Goal: Information Seeking & Learning: Check status

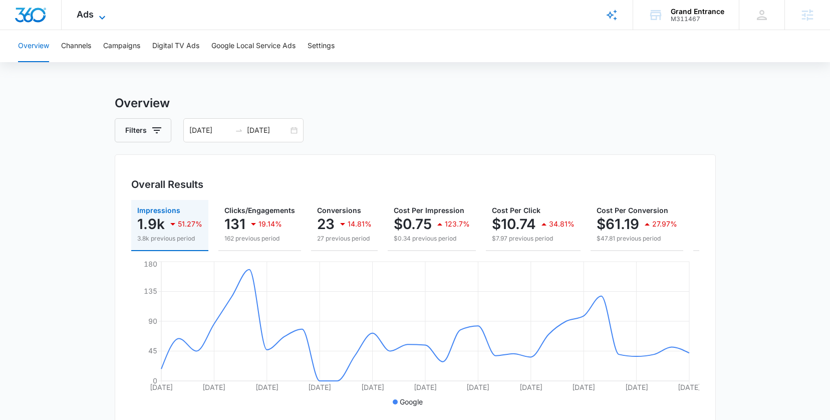
click at [92, 14] on span "Ads" at bounding box center [85, 14] width 17 height 11
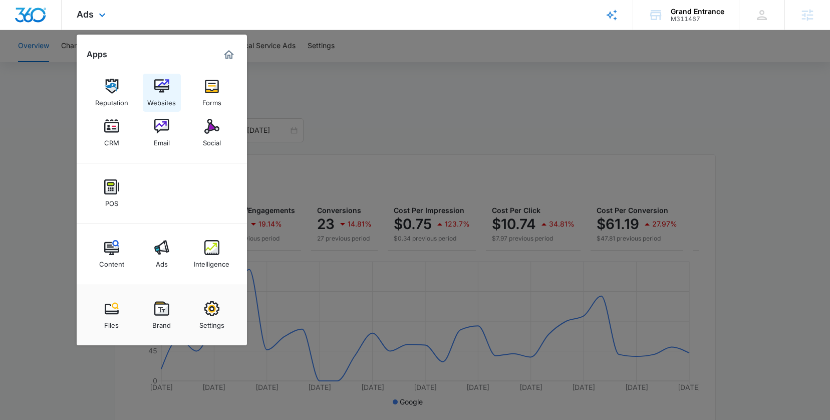
click at [163, 76] on link "Websites" at bounding box center [162, 93] width 38 height 38
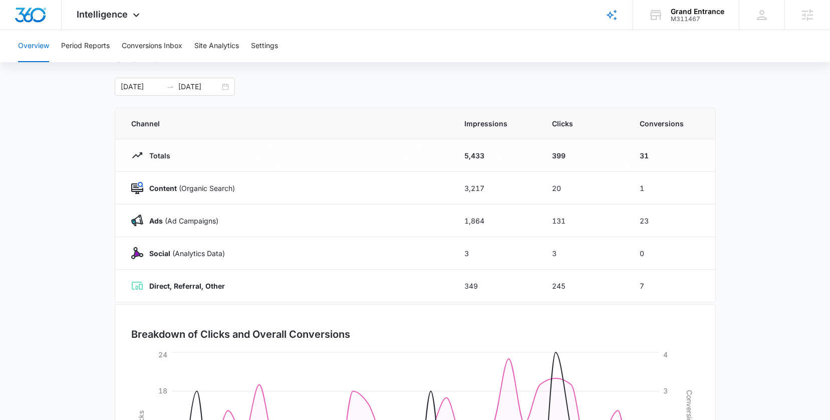
scroll to position [61, 0]
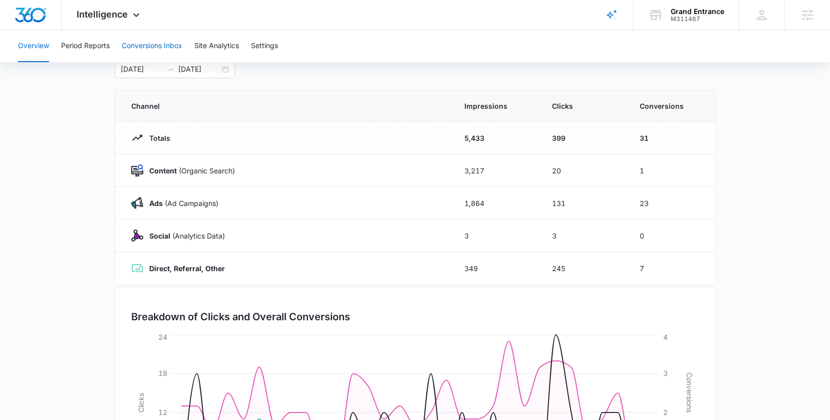
click at [147, 49] on button "Conversions Inbox" at bounding box center [152, 46] width 61 height 32
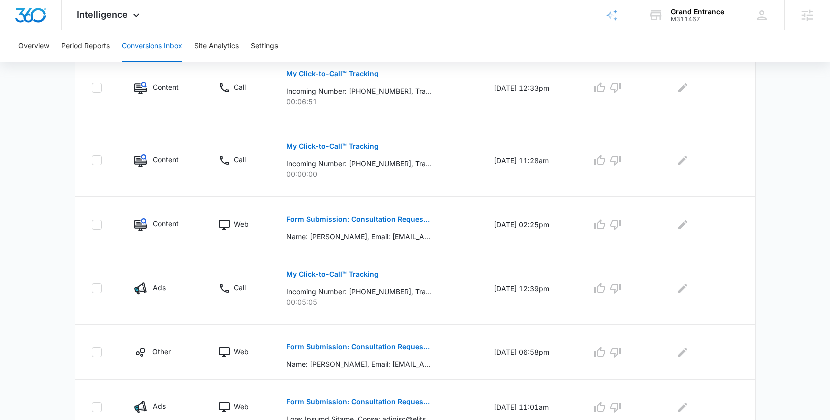
scroll to position [497, 0]
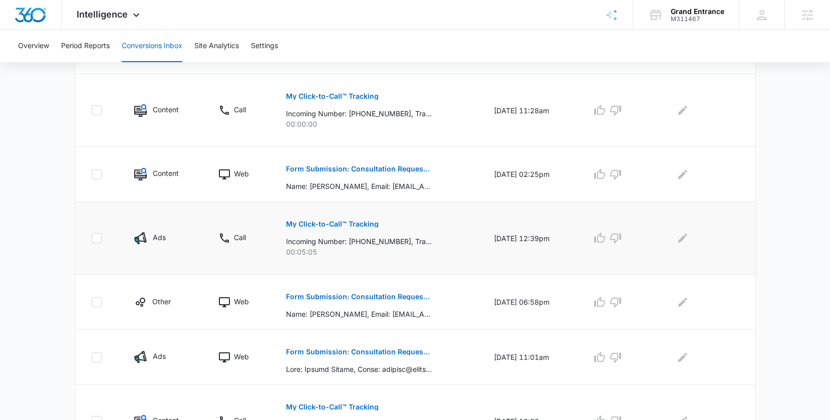
click at [306, 222] on p "My Click-to-Call™ Tracking" at bounding box center [332, 223] width 93 height 7
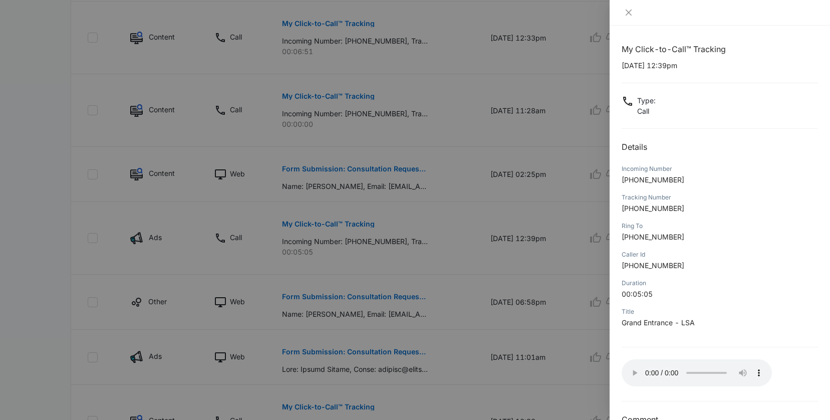
scroll to position [2, 0]
click at [627, 15] on icon "close" at bounding box center [629, 13] width 8 height 8
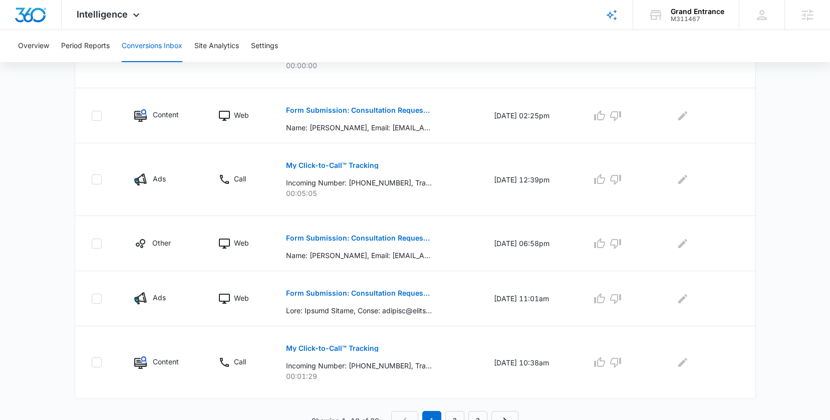
scroll to position [566, 0]
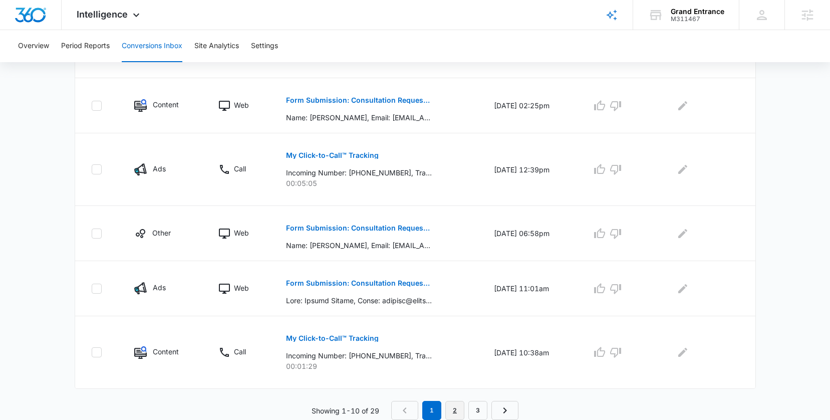
click at [459, 411] on link "2" at bounding box center [454, 410] width 19 height 19
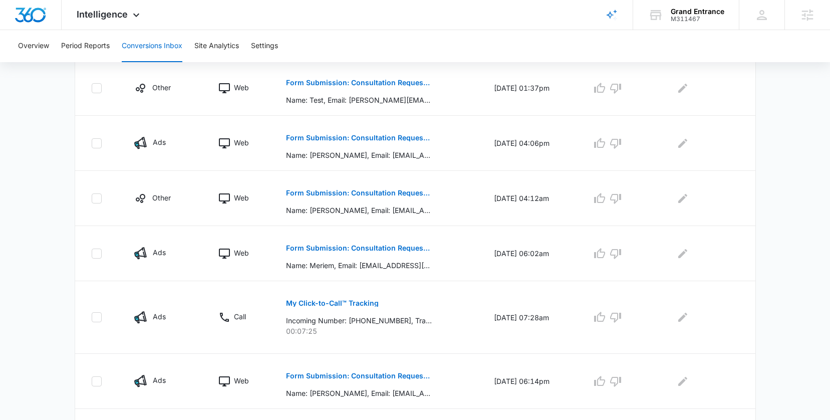
scroll to position [444, 0]
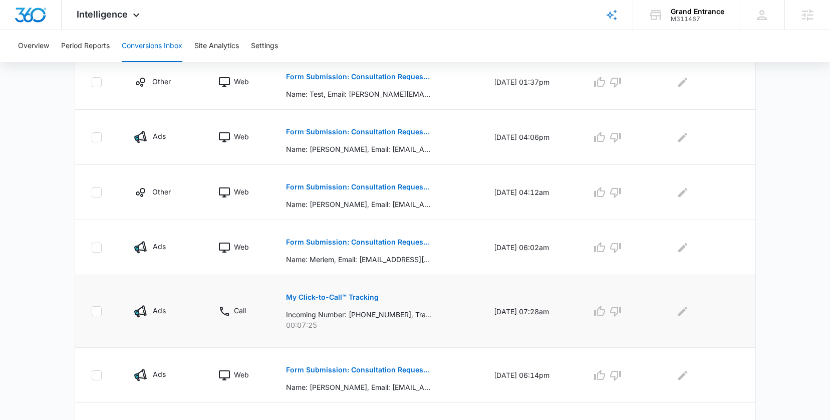
click at [320, 298] on p "My Click-to-Call™ Tracking" at bounding box center [332, 297] width 93 height 7
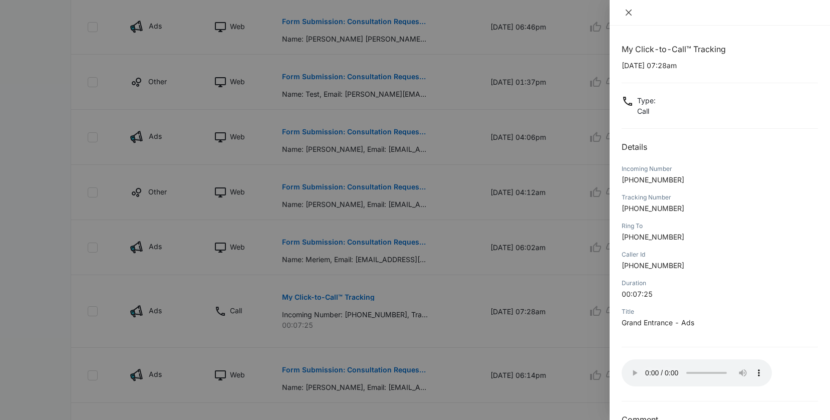
click at [627, 15] on icon "close" at bounding box center [629, 13] width 8 height 8
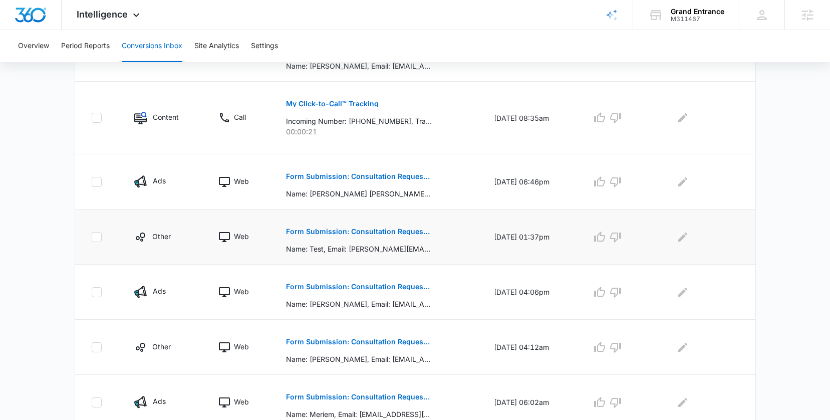
scroll to position [278, 0]
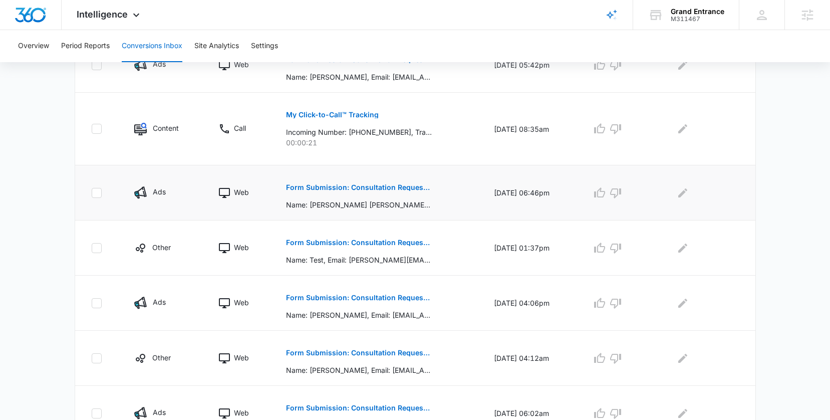
click at [322, 189] on p "Form Submission: Consultation Request Form" at bounding box center [359, 187] width 146 height 7
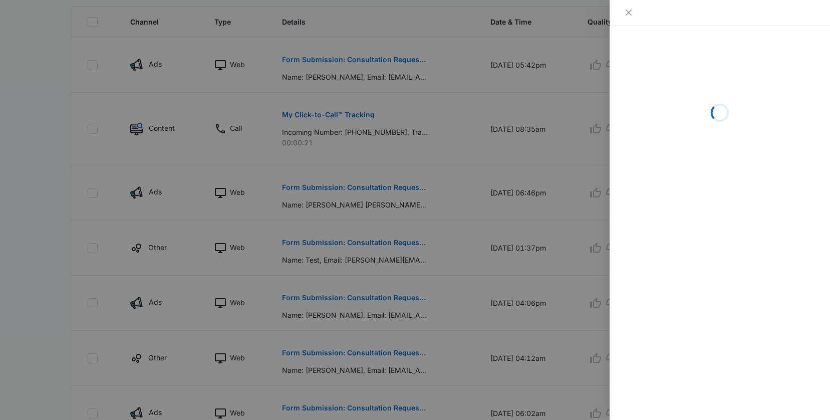
click at [637, 14] on div at bounding box center [720, 12] width 196 height 9
click at [629, 12] on icon "close" at bounding box center [629, 13] width 8 height 8
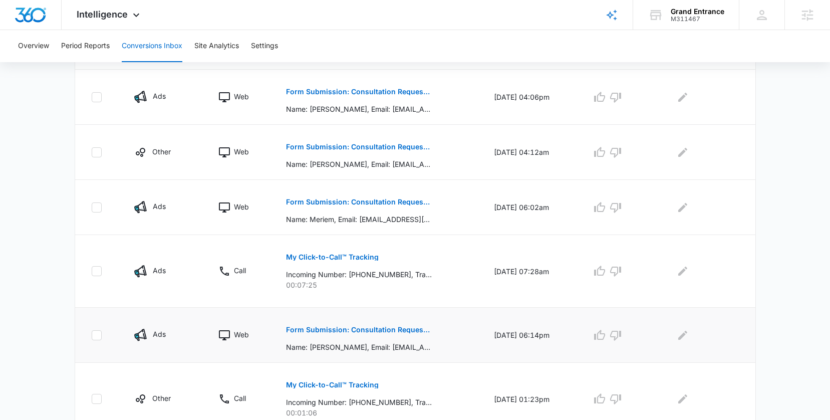
scroll to position [530, 0]
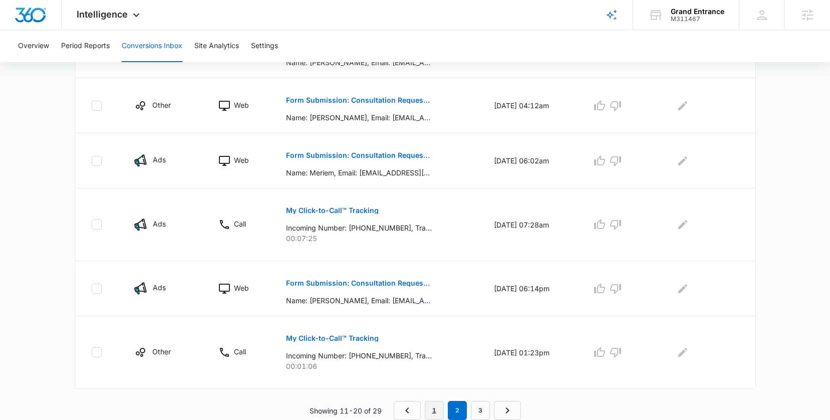
click at [438, 410] on link "1" at bounding box center [434, 410] width 19 height 19
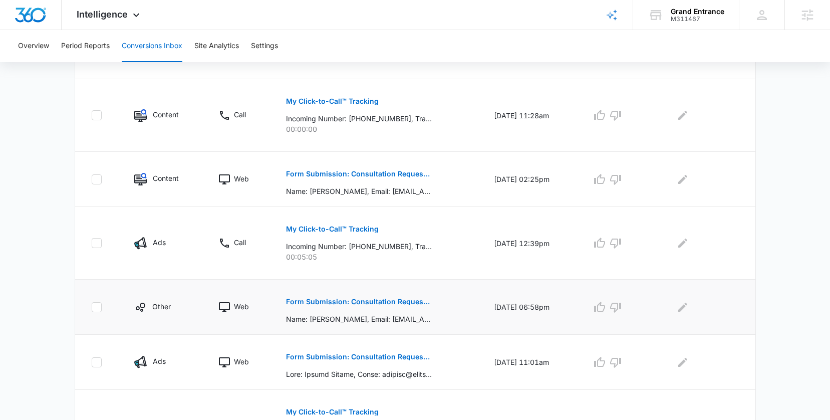
scroll to position [501, 0]
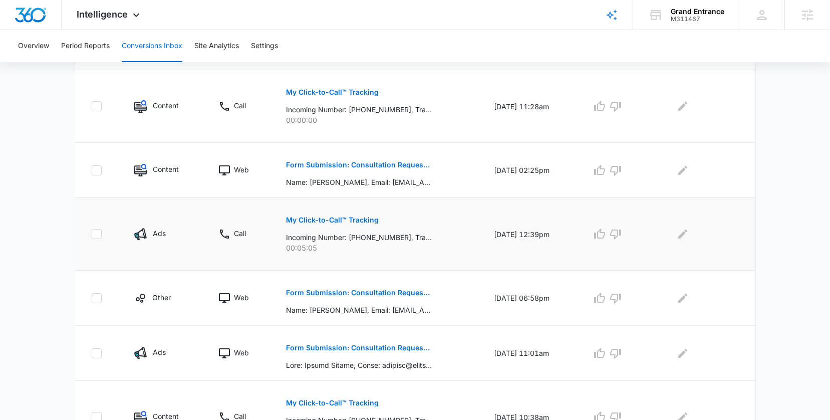
click at [337, 217] on p "My Click-to-Call™ Tracking" at bounding box center [332, 219] width 93 height 7
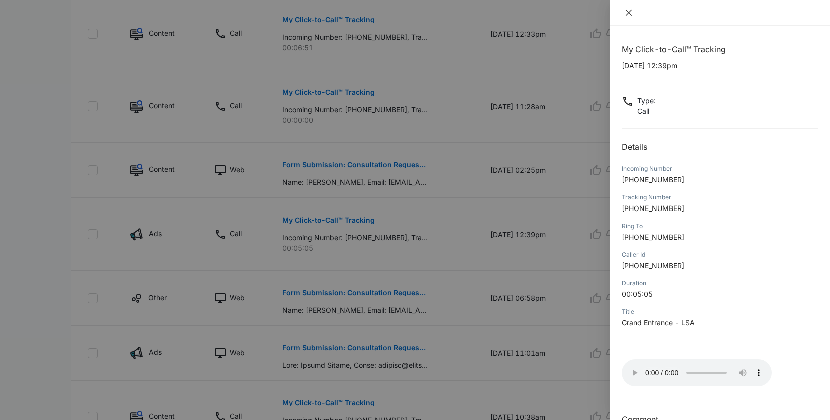
click at [630, 11] on icon "close" at bounding box center [629, 13] width 6 height 6
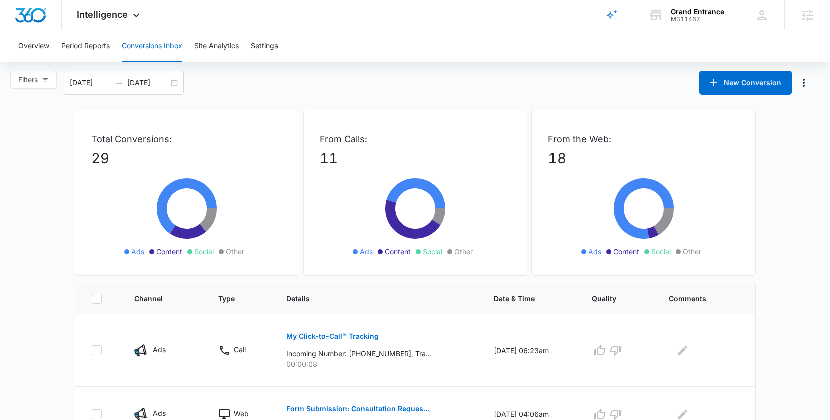
scroll to position [0, 0]
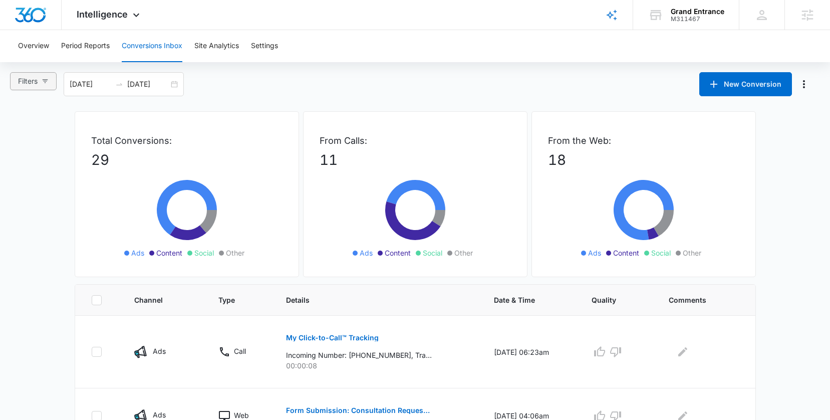
click at [47, 80] on icon "button" at bounding box center [45, 81] width 7 height 7
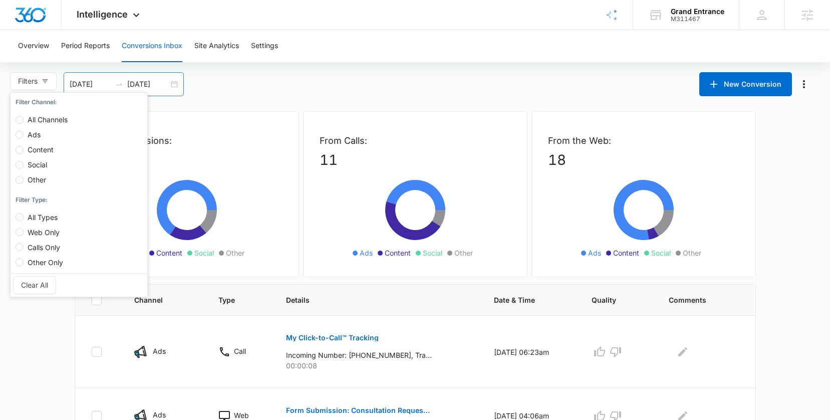
click at [158, 80] on input "10/06/2025" at bounding box center [148, 84] width 42 height 11
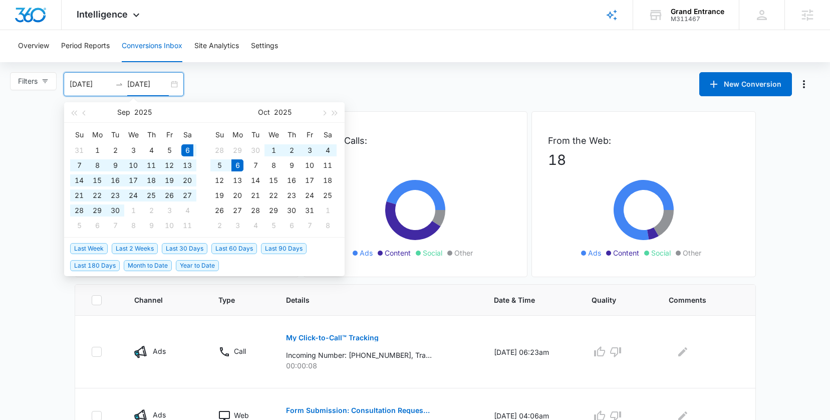
type input "10/06/2025"
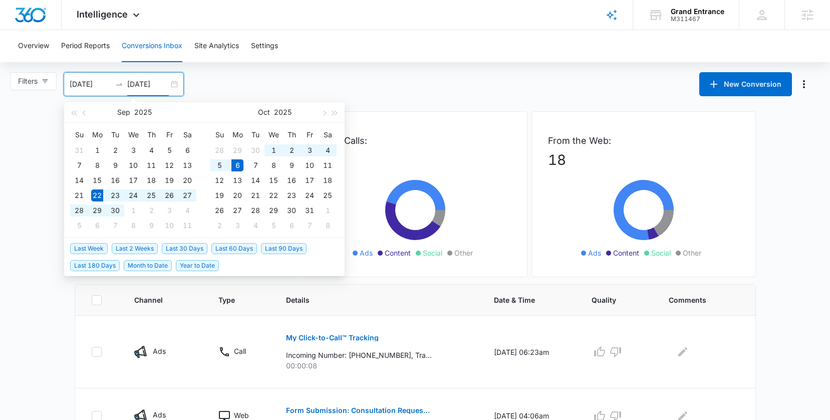
click at [127, 245] on span "Last 2 Weeks" at bounding box center [135, 248] width 46 height 11
type input "09/22/2025"
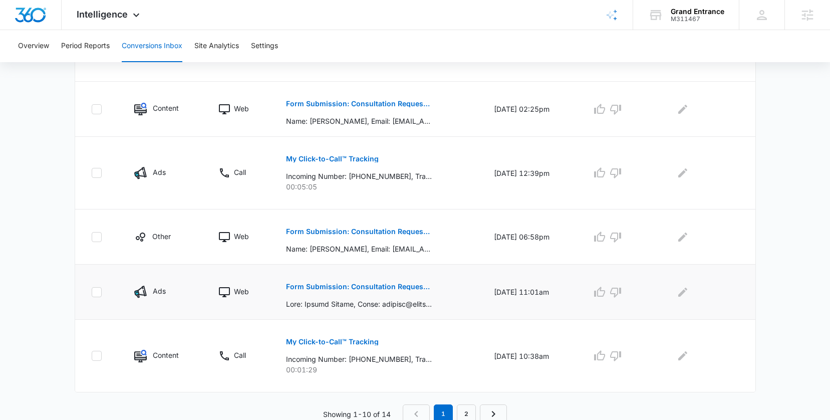
scroll to position [566, 0]
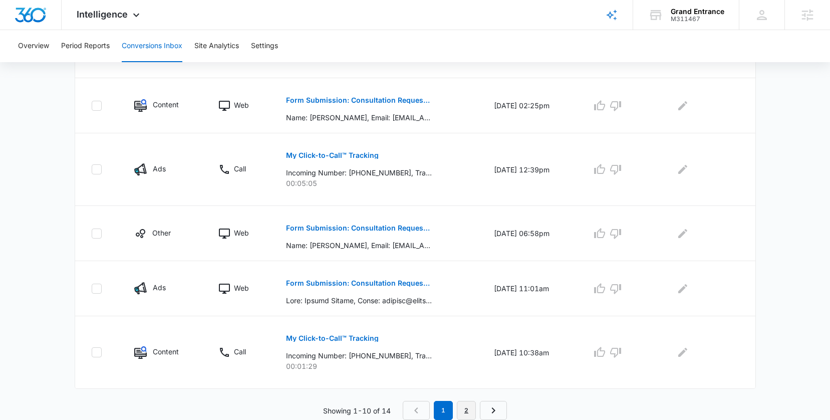
click at [470, 405] on link "2" at bounding box center [466, 410] width 19 height 19
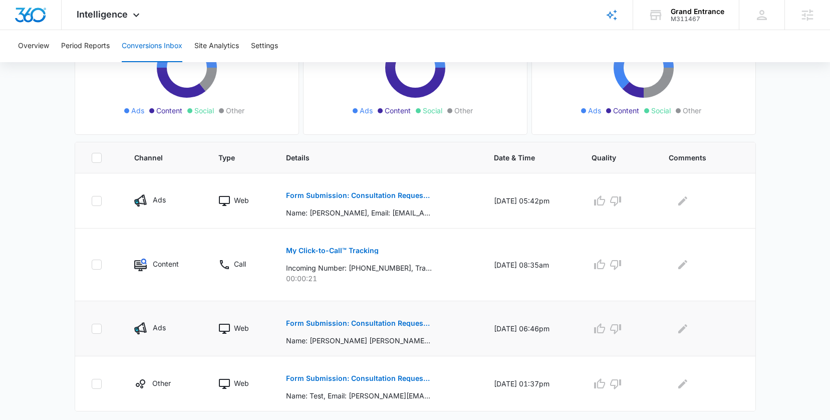
scroll to position [165, 0]
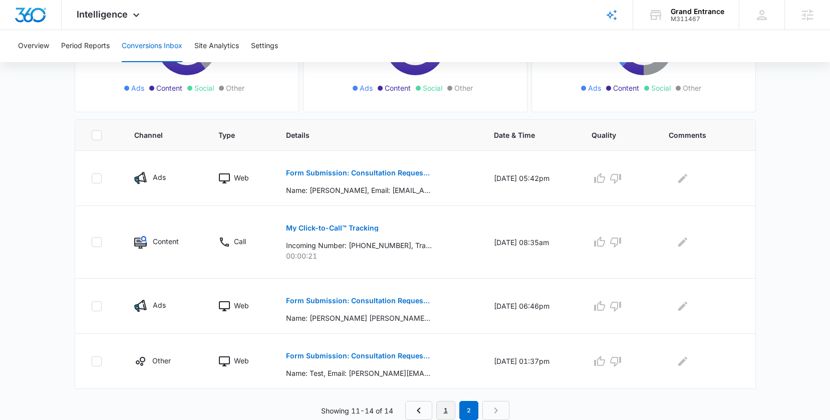
click at [444, 410] on link "1" at bounding box center [445, 410] width 19 height 19
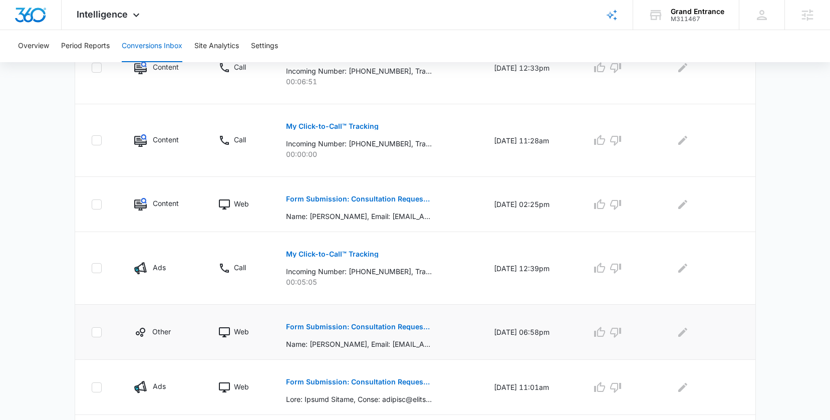
scroll to position [451, 0]
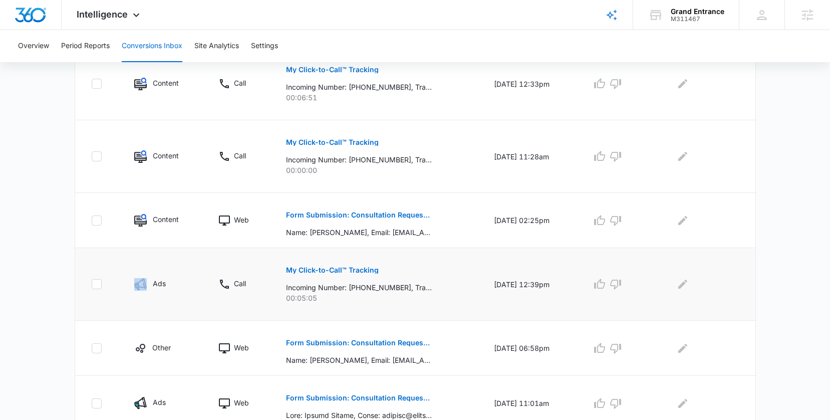
drag, startPoint x: 82, startPoint y: 281, endPoint x: 115, endPoint y: 282, distance: 32.6
click at [116, 282] on td at bounding box center [98, 284] width 47 height 73
click at [104, 284] on label at bounding box center [100, 284] width 19 height 10
click at [92, 284] on input "checkbox" at bounding box center [91, 284] width 1 height 1
click at [82, 269] on td at bounding box center [98, 284] width 47 height 73
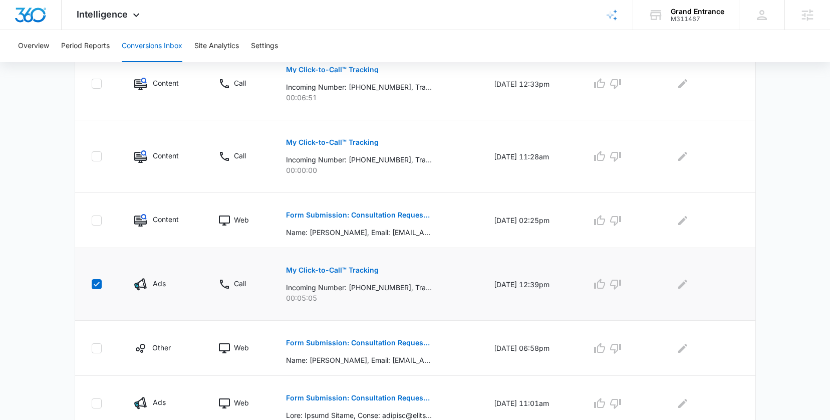
click at [105, 291] on td at bounding box center [98, 284] width 47 height 73
click at [102, 287] on label at bounding box center [100, 284] width 19 height 10
click at [92, 285] on input "checkbox" at bounding box center [91, 284] width 1 height 1
checkbox input "false"
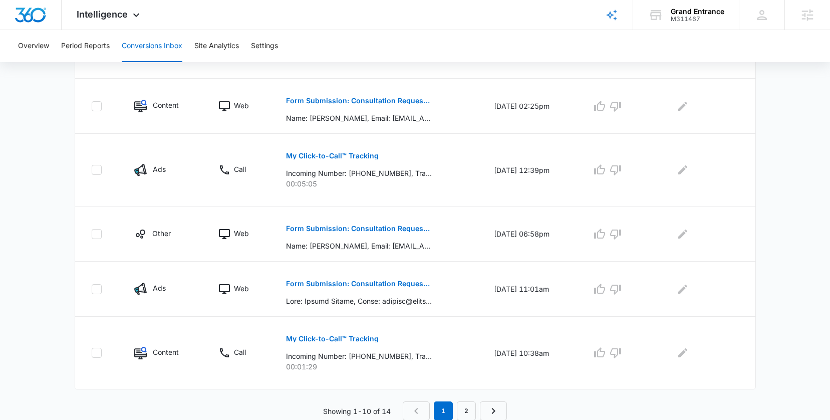
scroll to position [566, 0]
click at [321, 154] on p "My Click-to-Call™ Tracking" at bounding box center [332, 155] width 93 height 7
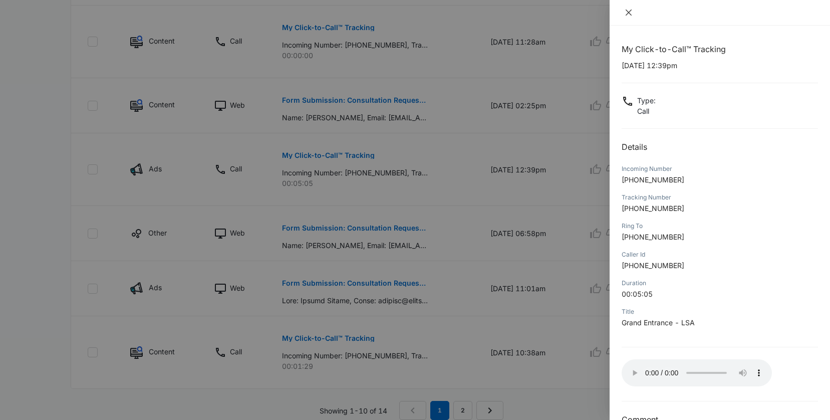
click at [628, 13] on icon "close" at bounding box center [629, 13] width 6 height 6
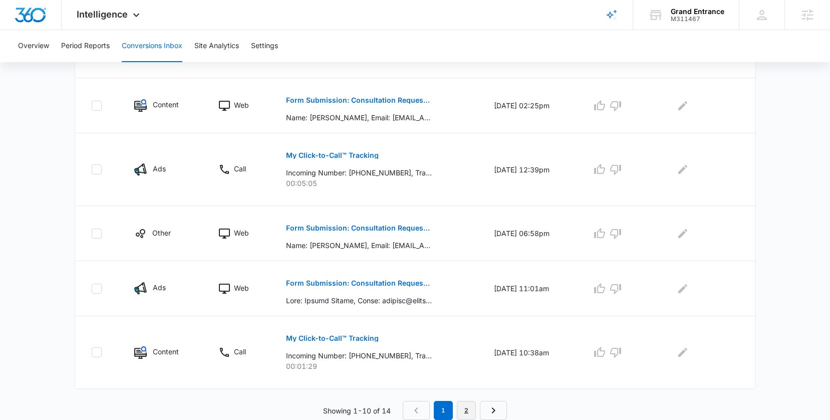
click at [467, 415] on link "2" at bounding box center [466, 410] width 19 height 19
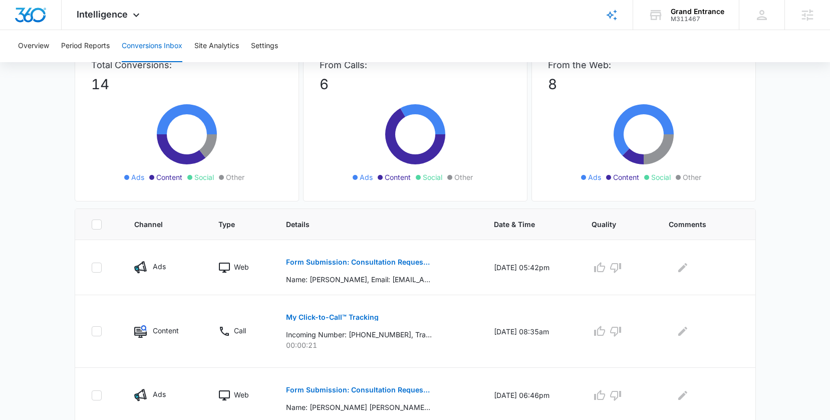
scroll to position [0, 0]
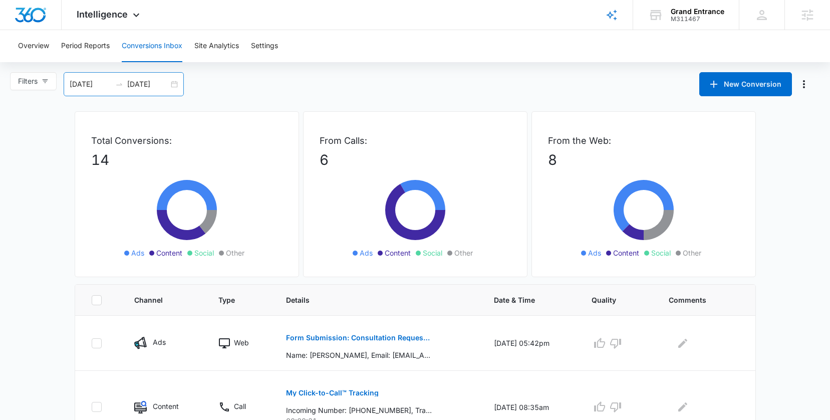
click at [175, 91] on div "09/22/2025 10/06/2025" at bounding box center [124, 84] width 120 height 24
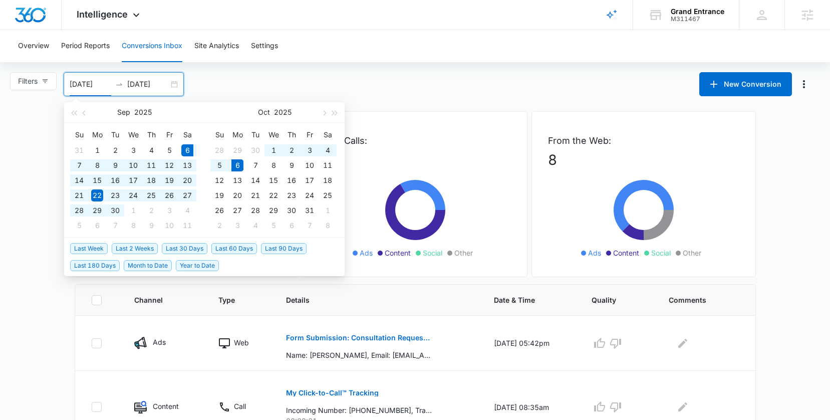
click at [196, 250] on span "Last 30 Days" at bounding box center [185, 248] width 46 height 11
type input "09/06/2025"
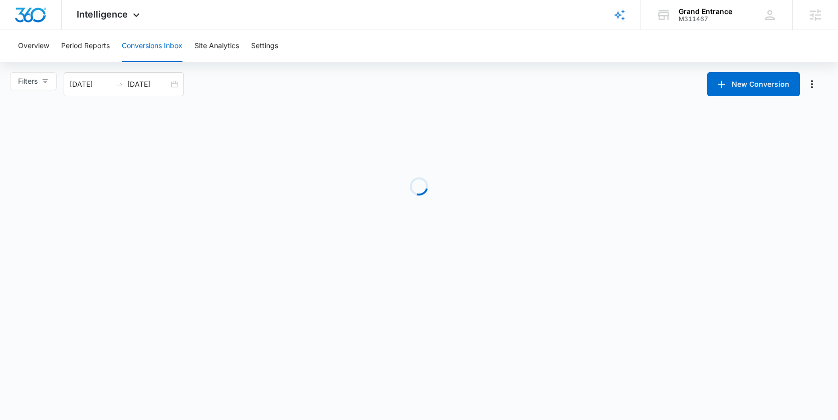
click at [43, 279] on body "Intelligence Apps Reputation Websites Forms CRM Email Social POS Content Ads In…" at bounding box center [419, 210] width 838 height 420
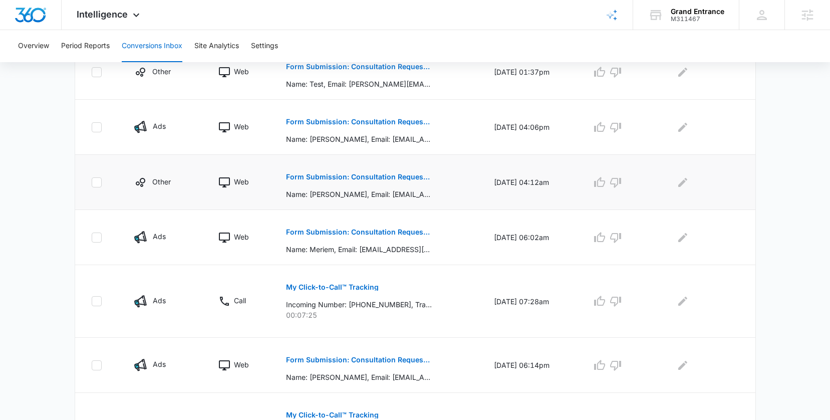
scroll to position [530, 0]
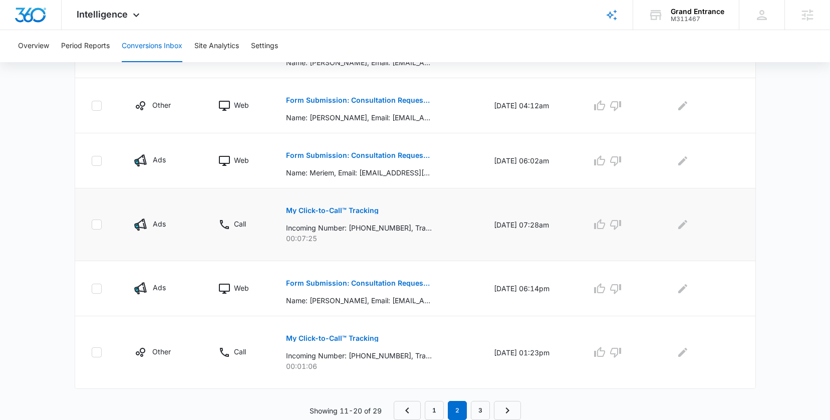
click at [323, 209] on p "My Click-to-Call™ Tracking" at bounding box center [332, 210] width 93 height 7
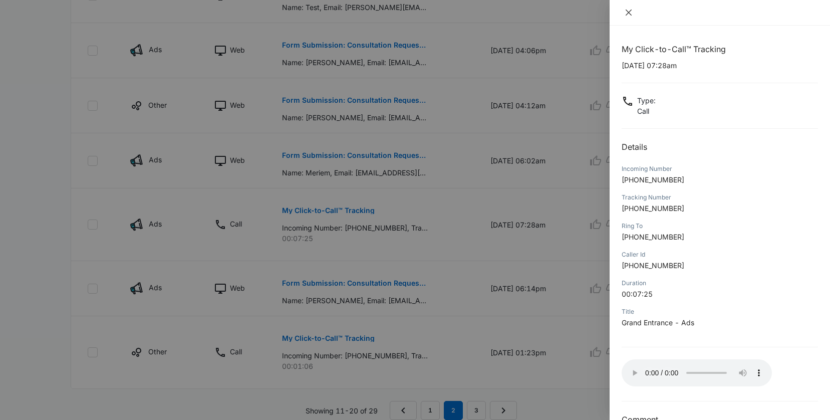
click at [629, 14] on icon "close" at bounding box center [629, 13] width 6 height 6
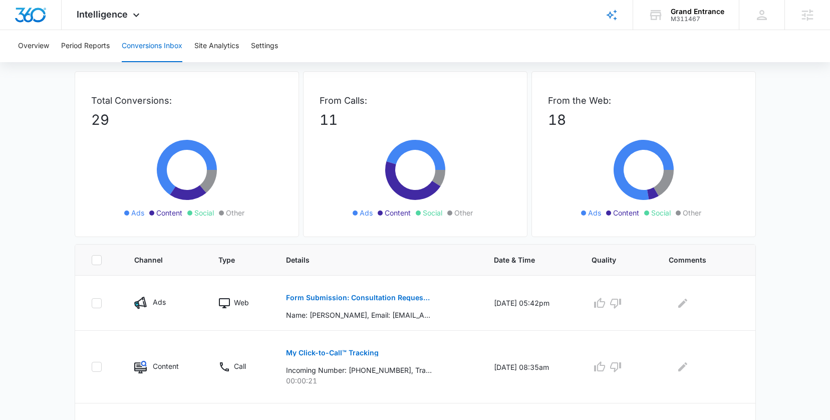
scroll to position [23, 0]
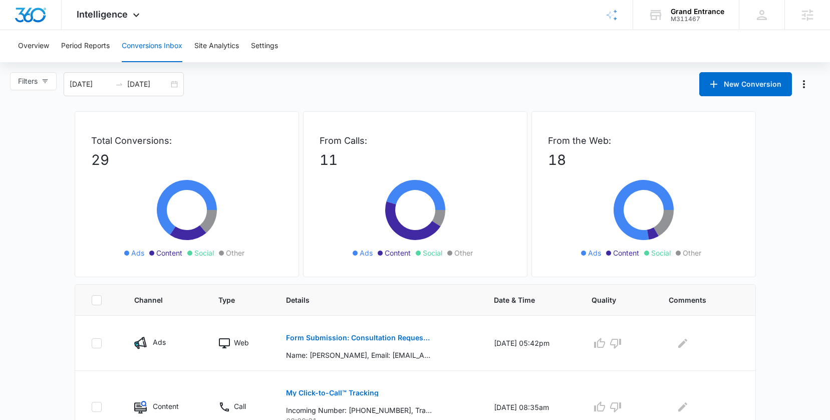
scroll to position [2, 0]
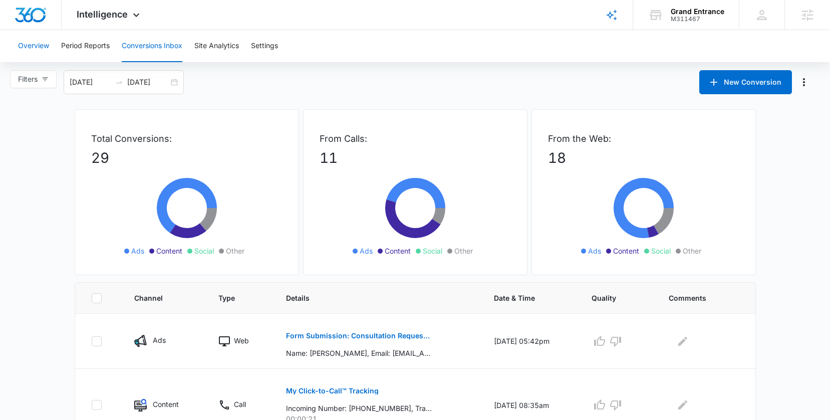
click at [21, 45] on button "Overview" at bounding box center [33, 46] width 31 height 32
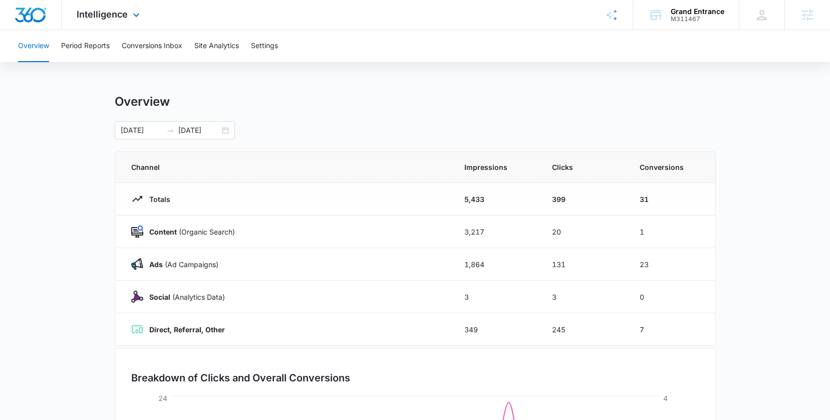
click at [116, 8] on div "Intelligence Apps Reputation Websites Forms CRM Email Social POS Content Ads In…" at bounding box center [110, 15] width 96 height 30
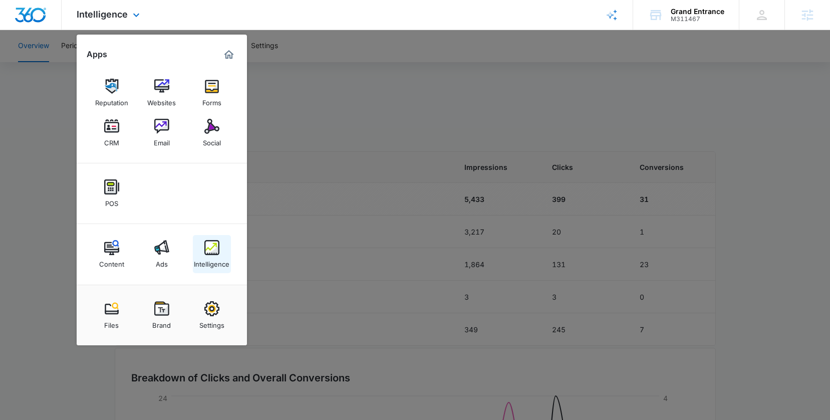
click at [215, 253] on img at bounding box center [211, 247] width 15 height 15
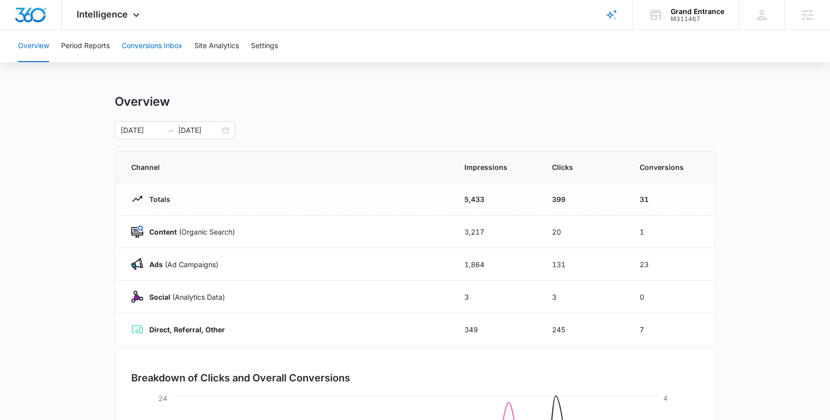
click at [142, 50] on button "Conversions Inbox" at bounding box center [152, 46] width 61 height 32
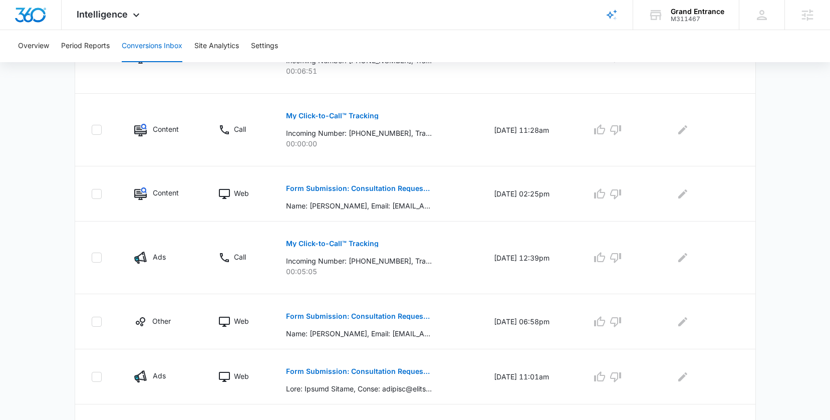
scroll to position [519, 0]
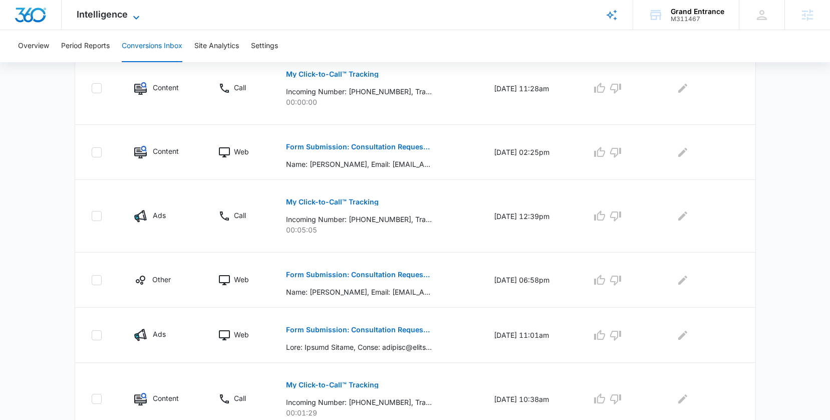
click at [108, 12] on span "Intelligence" at bounding box center [102, 14] width 51 height 11
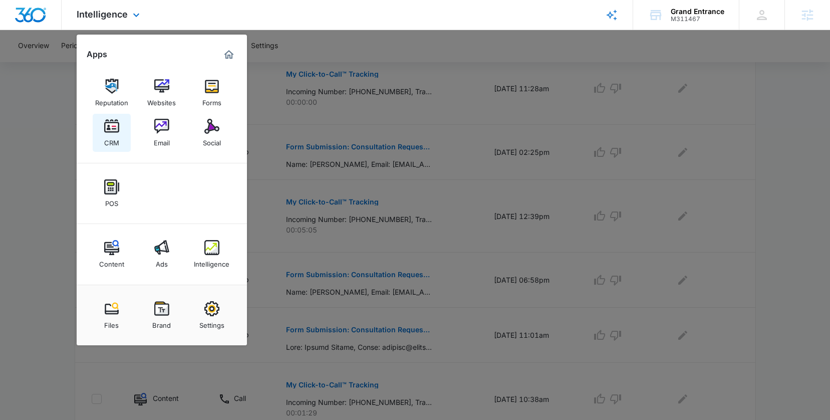
click at [106, 136] on div "CRM" at bounding box center [111, 140] width 15 height 13
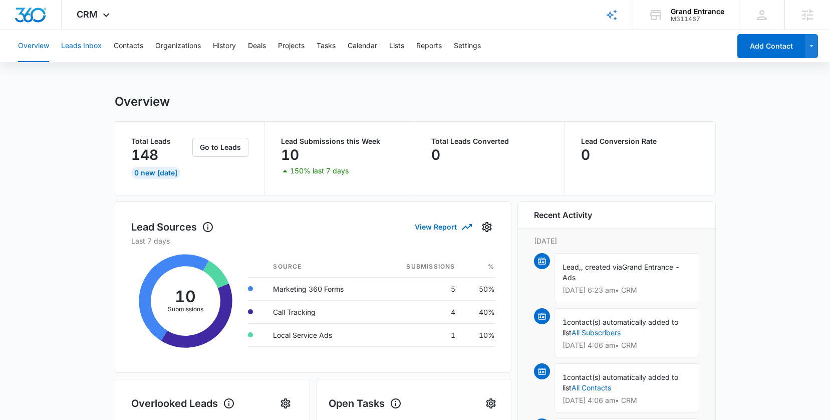
click at [100, 47] on button "Leads Inbox" at bounding box center [81, 46] width 41 height 32
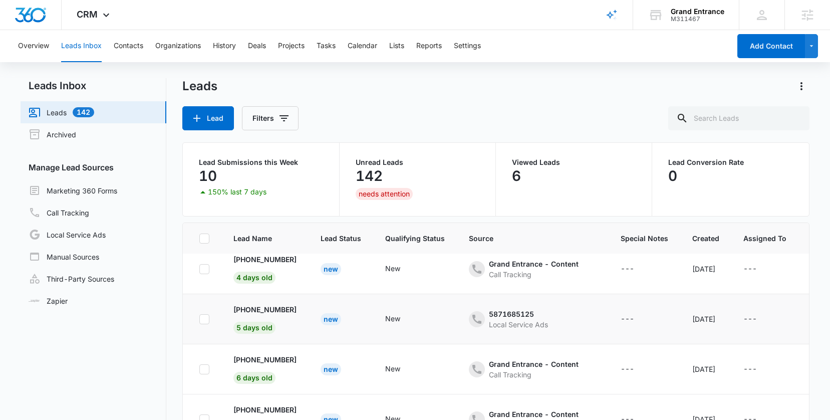
scroll to position [8, 0]
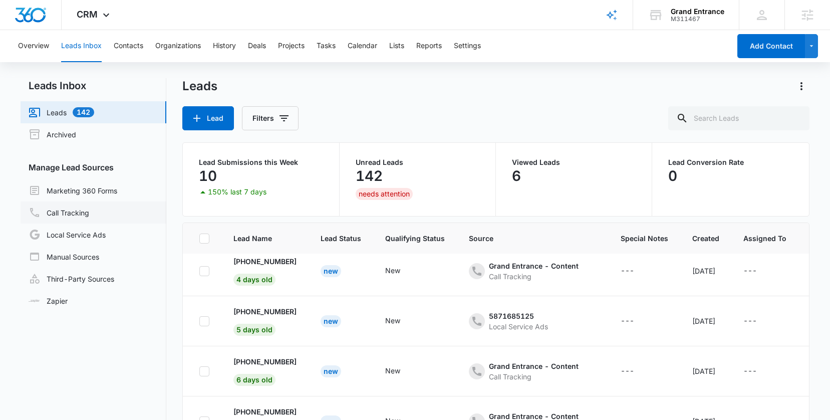
click at [82, 211] on link "Call Tracking" at bounding box center [59, 212] width 61 height 12
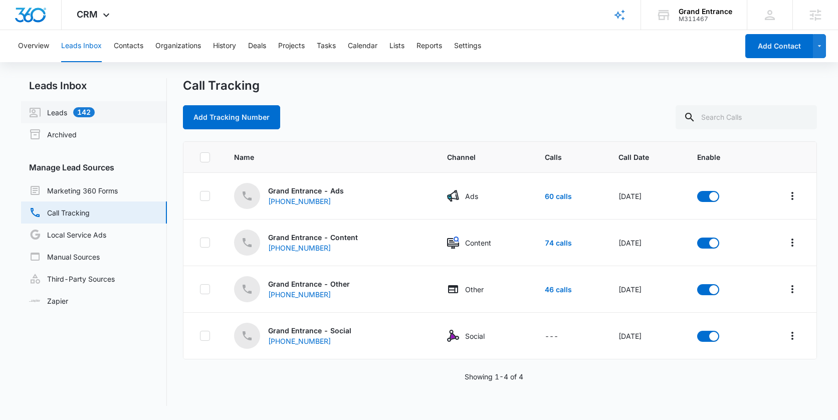
click at [64, 114] on link "Leads 142" at bounding box center [62, 112] width 66 height 12
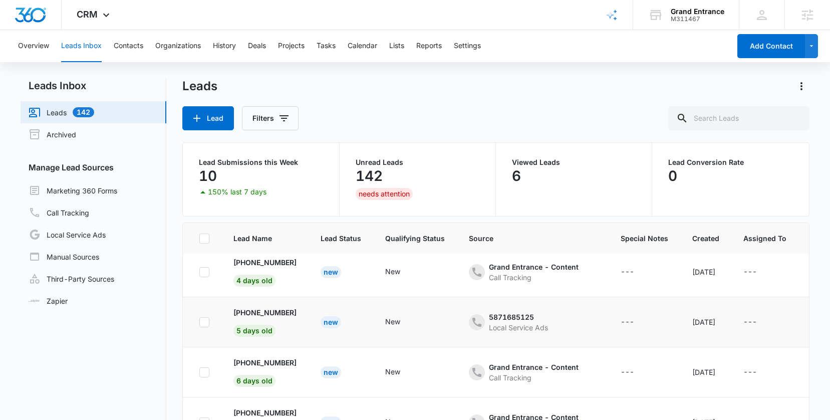
scroll to position [16, 0]
